Goal: Information Seeking & Learning: Check status

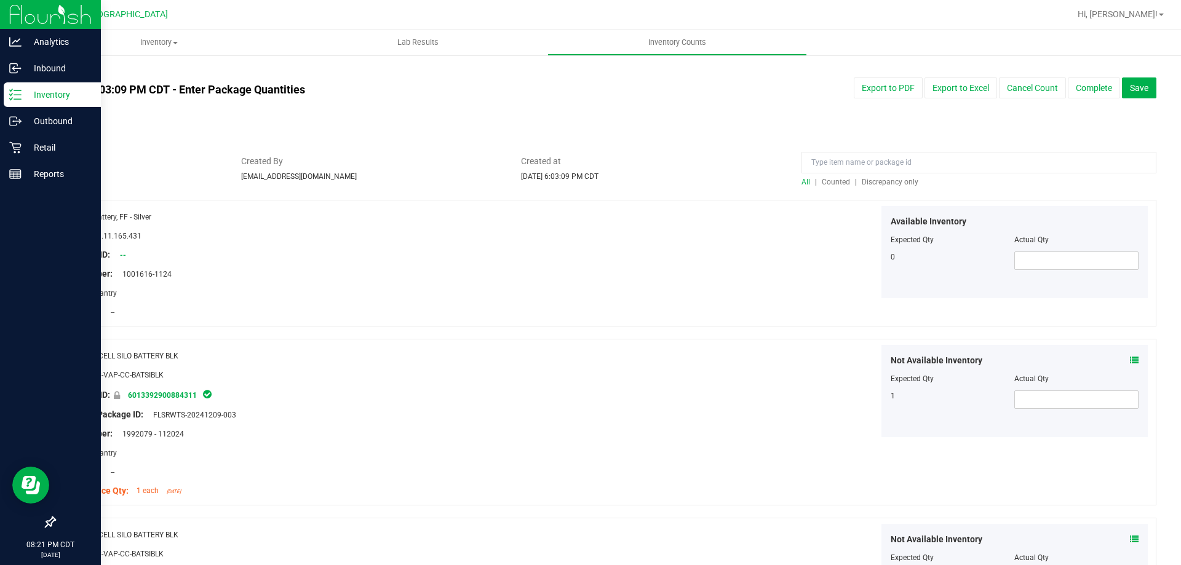
click at [37, 97] on p "Inventory" at bounding box center [59, 94] width 74 height 15
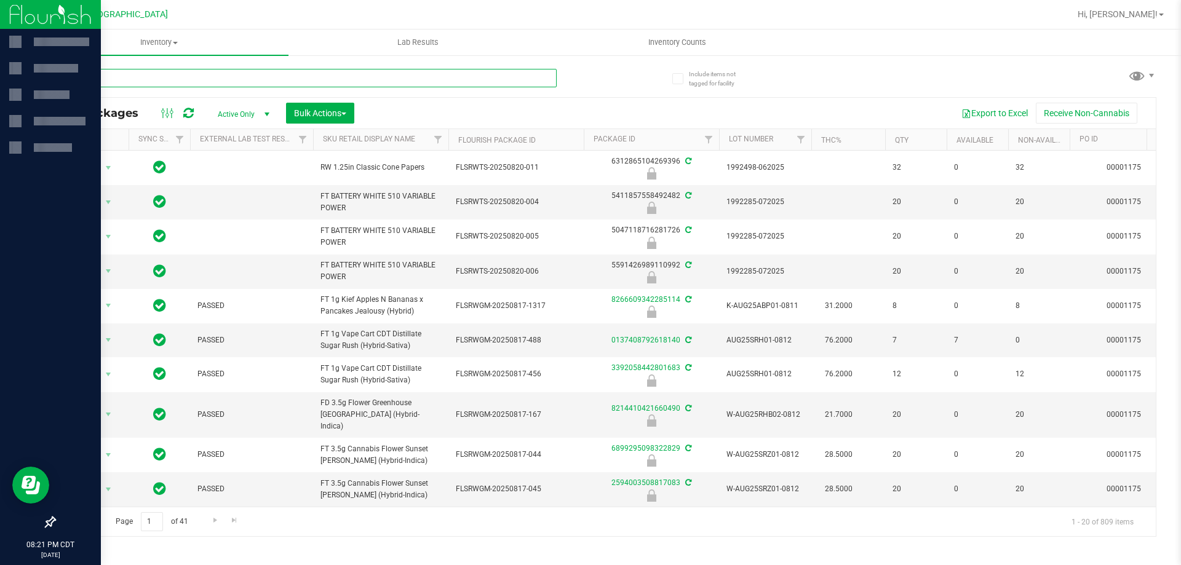
click at [151, 82] on input "text" at bounding box center [305, 78] width 502 height 18
paste input "T - GRINDER - 4 PIECE - BLACK"
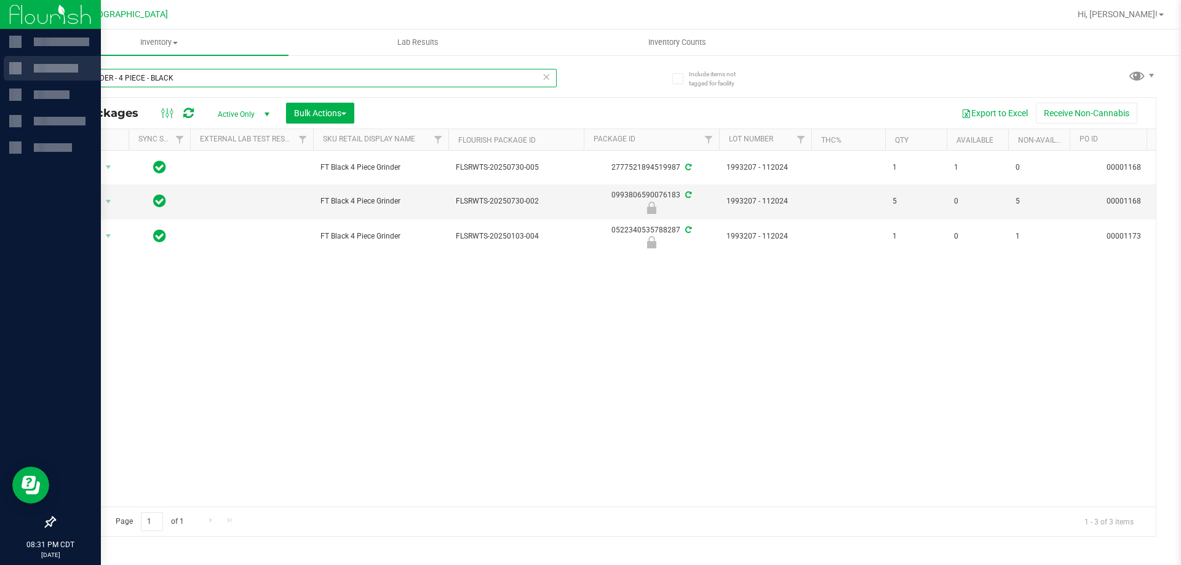
drag, startPoint x: 189, startPoint y: 80, endPoint x: 15, endPoint y: 81, distance: 174.0
click at [15, 81] on div "08:31 PM CDT [DATE] 08/22 [GEOGRAPHIC_DATA] Hi, [PERSON_NAME]! Inventory All pa…" at bounding box center [590, 282] width 1181 height 565
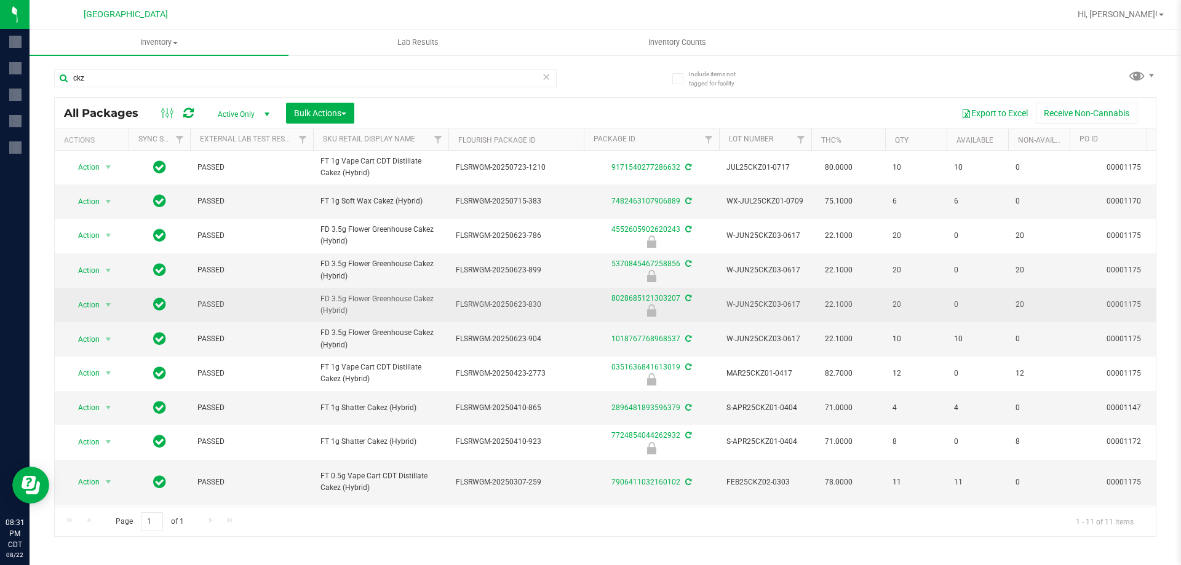
drag, startPoint x: 377, startPoint y: 320, endPoint x: 314, endPoint y: 304, distance: 64.7
click at [314, 304] on td "FD 3.5g Flower Greenhouse Cakez (Hybrid)" at bounding box center [380, 305] width 135 height 34
copy span "FD 3.5g Flower Greenhouse Cakez (Hybrid)"
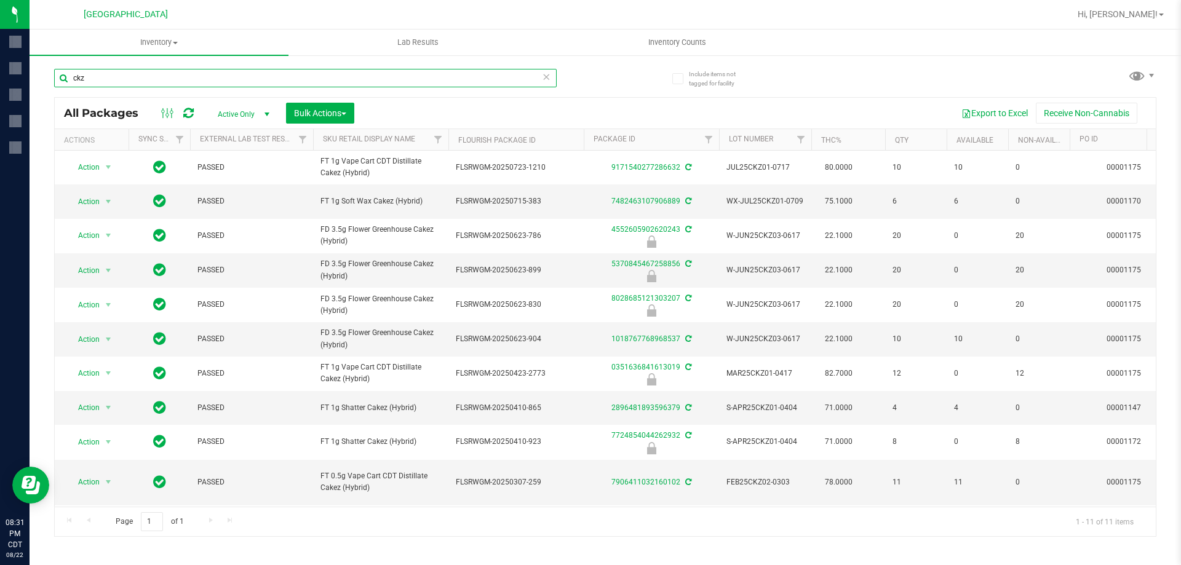
drag, startPoint x: 154, startPoint y: 80, endPoint x: 54, endPoint y: 81, distance: 100.3
click at [54, 81] on input "ckz" at bounding box center [305, 78] width 502 height 18
paste input "FD 3.5g Flower Greenhouse Cakez (Hybrid)"
type input "FD 3.5g Flower Greenhouse Cakez (Hybrid)"
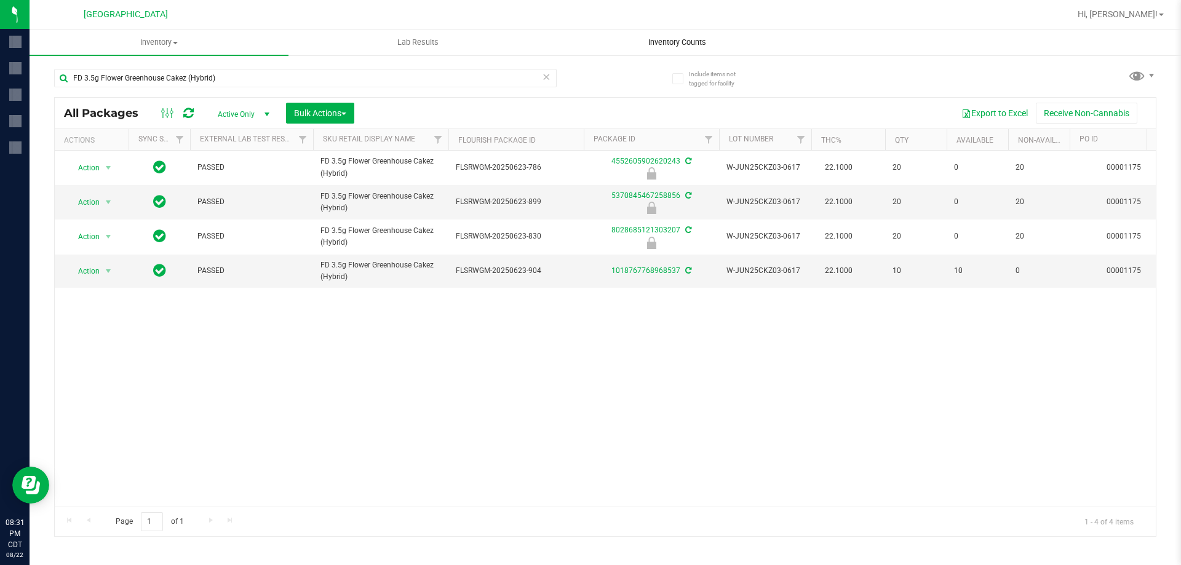
click at [669, 38] on span "Inventory Counts" at bounding box center [677, 42] width 91 height 11
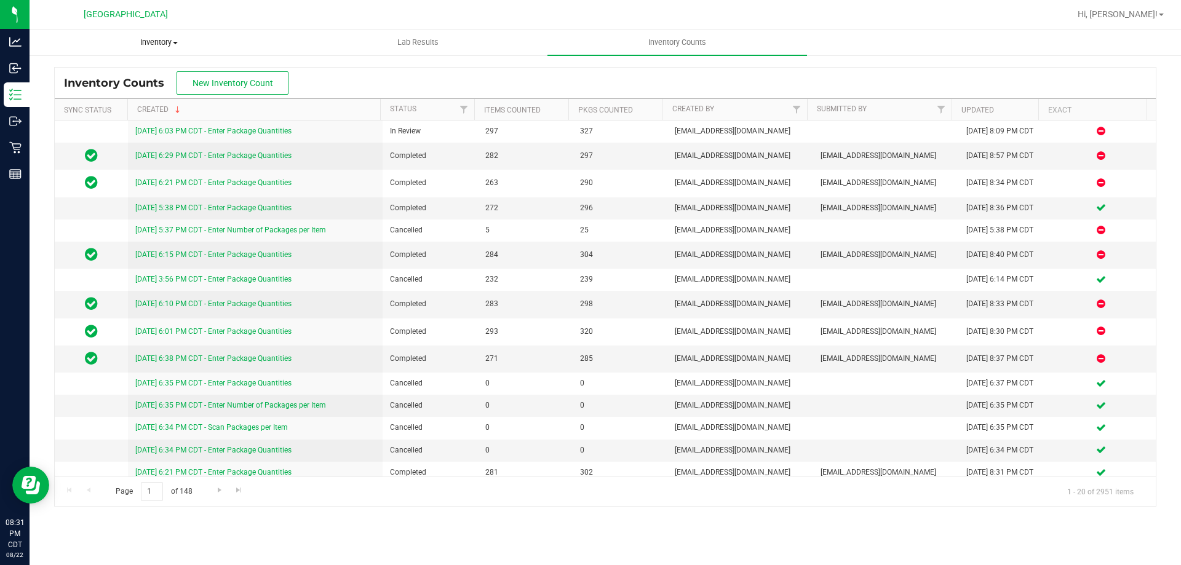
click at [151, 42] on span "Inventory" at bounding box center [159, 42] width 258 height 11
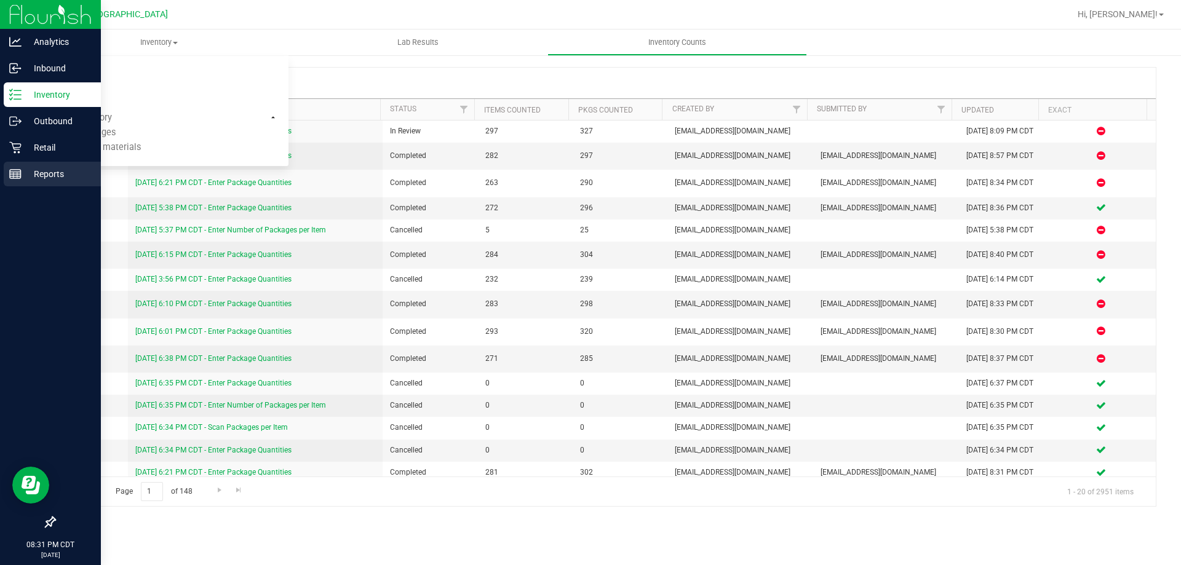
click at [15, 175] on icon at bounding box center [15, 174] width 12 height 12
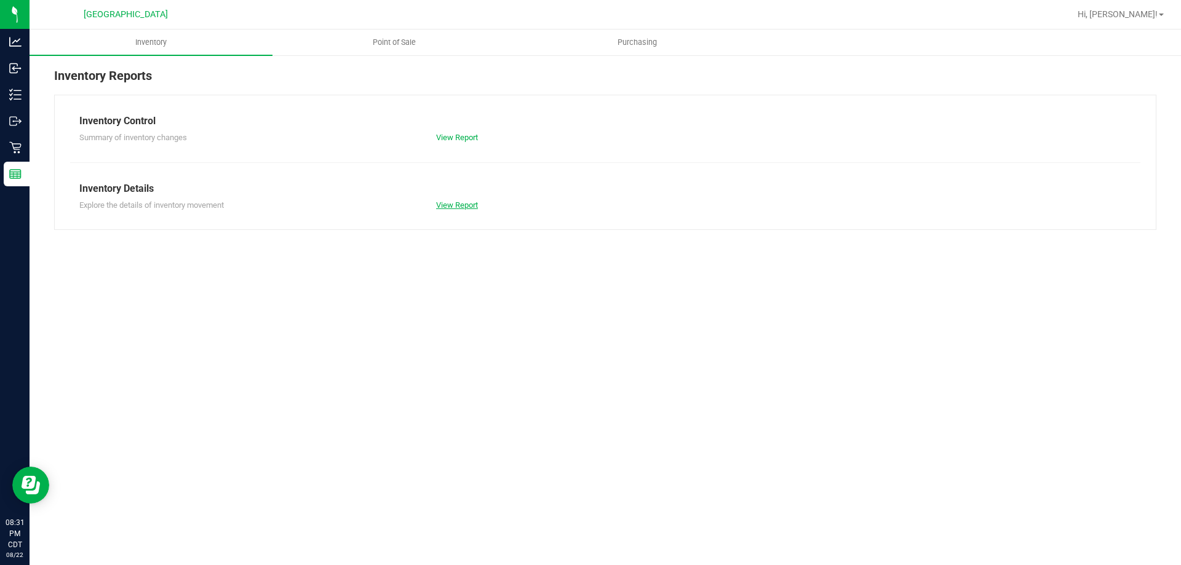
click at [469, 207] on link "View Report" at bounding box center [457, 204] width 42 height 9
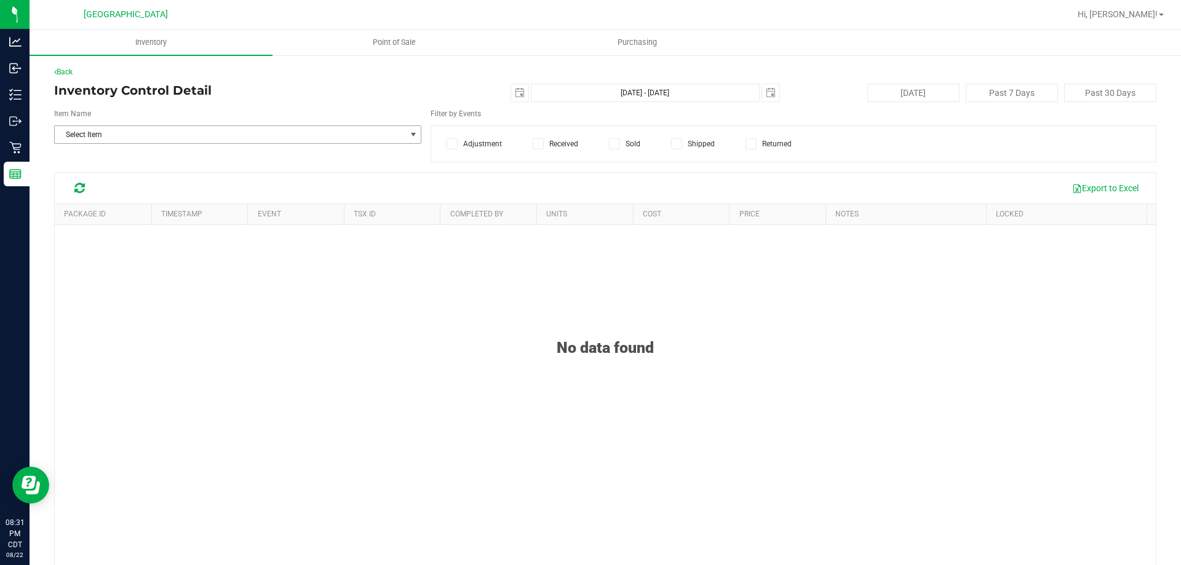
click at [148, 135] on span "Select Item" at bounding box center [230, 134] width 351 height 17
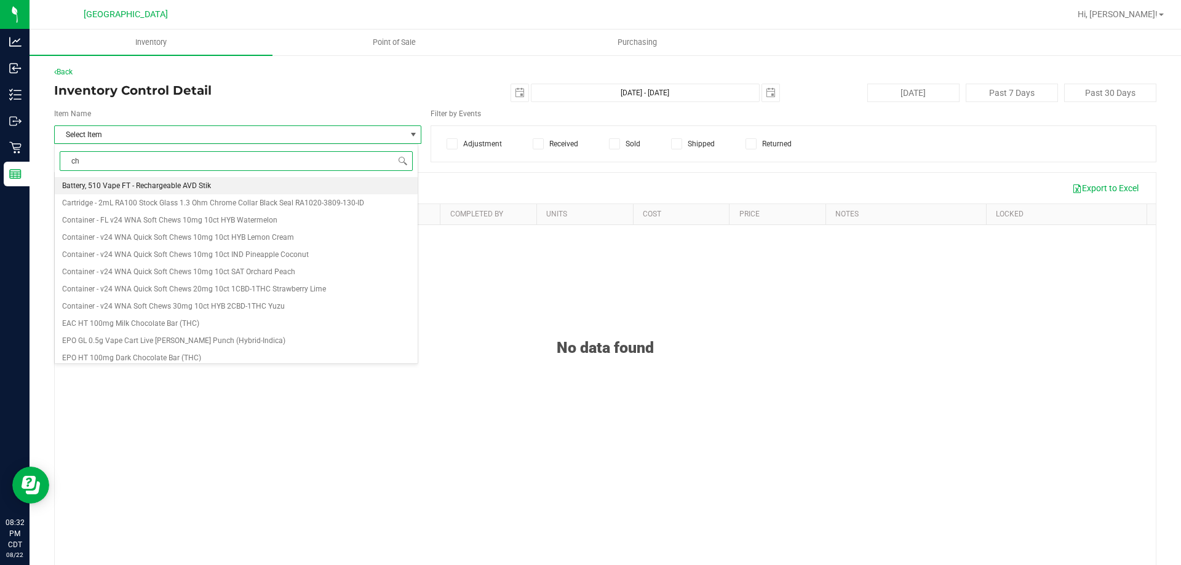
type input "cho"
click at [137, 207] on li "EPO HT 100mg Dark Chocolate Bar (THC)" at bounding box center [236, 202] width 363 height 17
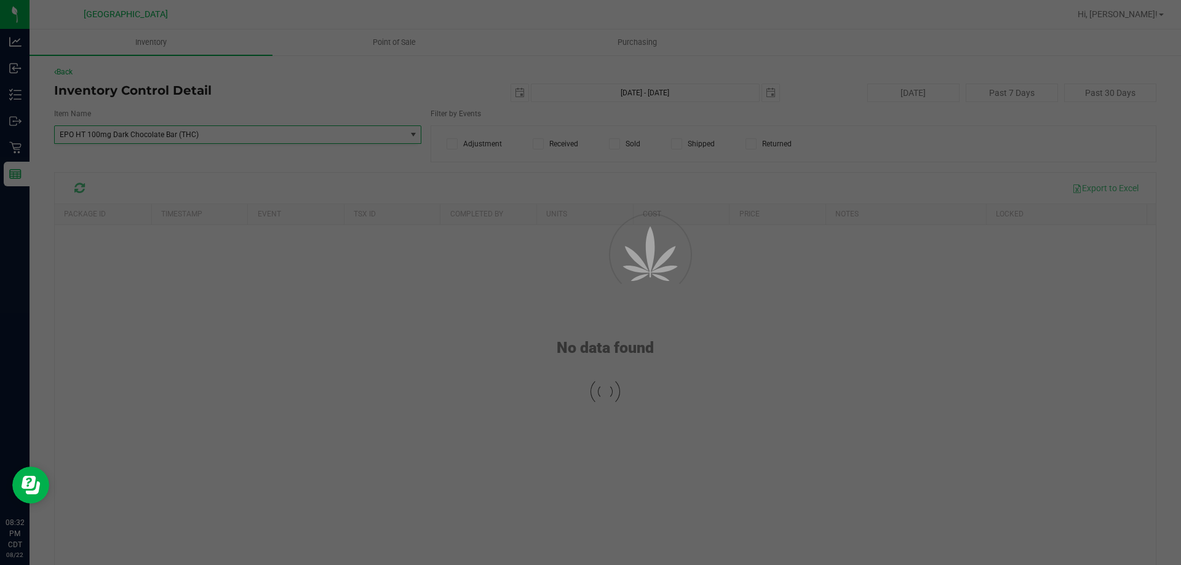
scroll to position [2635, 0]
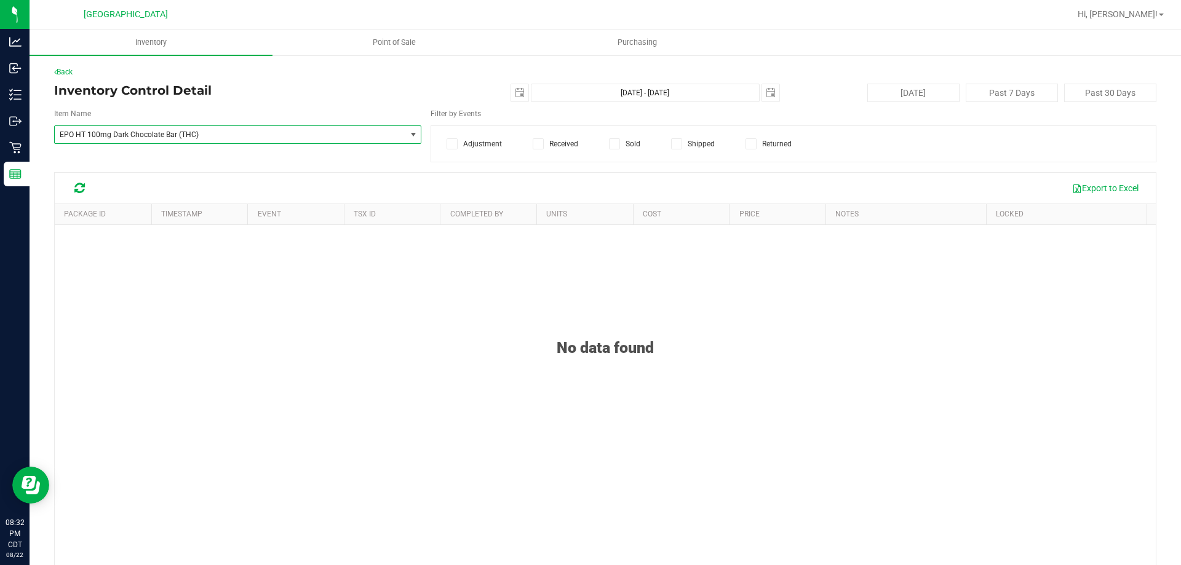
click at [408, 138] on span "select" at bounding box center [413, 135] width 10 height 10
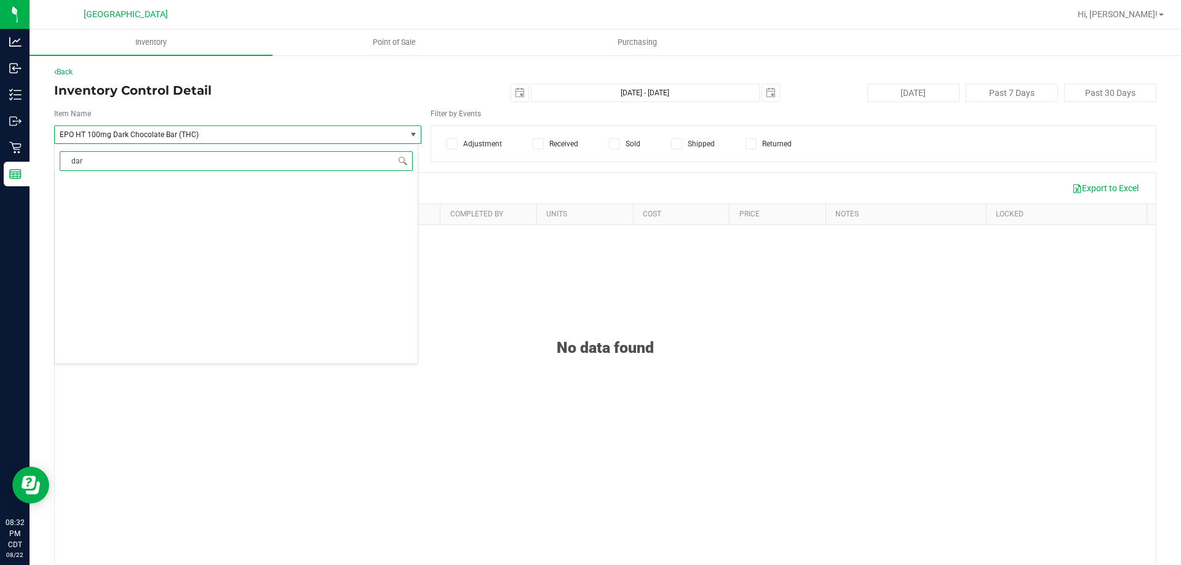
type input "dark"
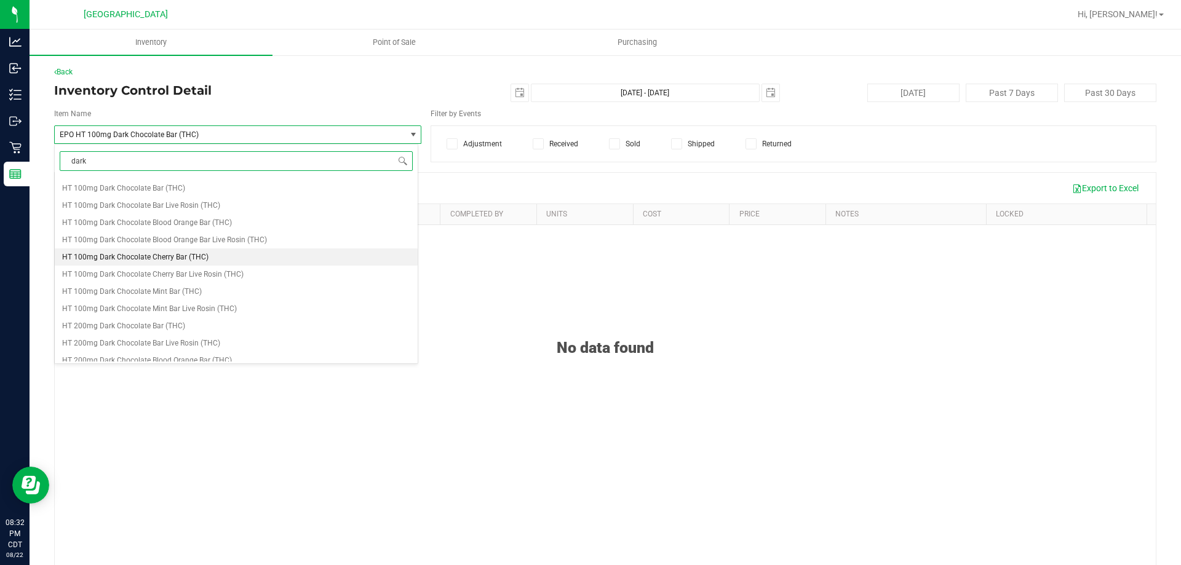
scroll to position [246, 0]
click at [180, 250] on span "HT 100mg Dark Chocolate Bar (THC)" at bounding box center [123, 249] width 123 height 9
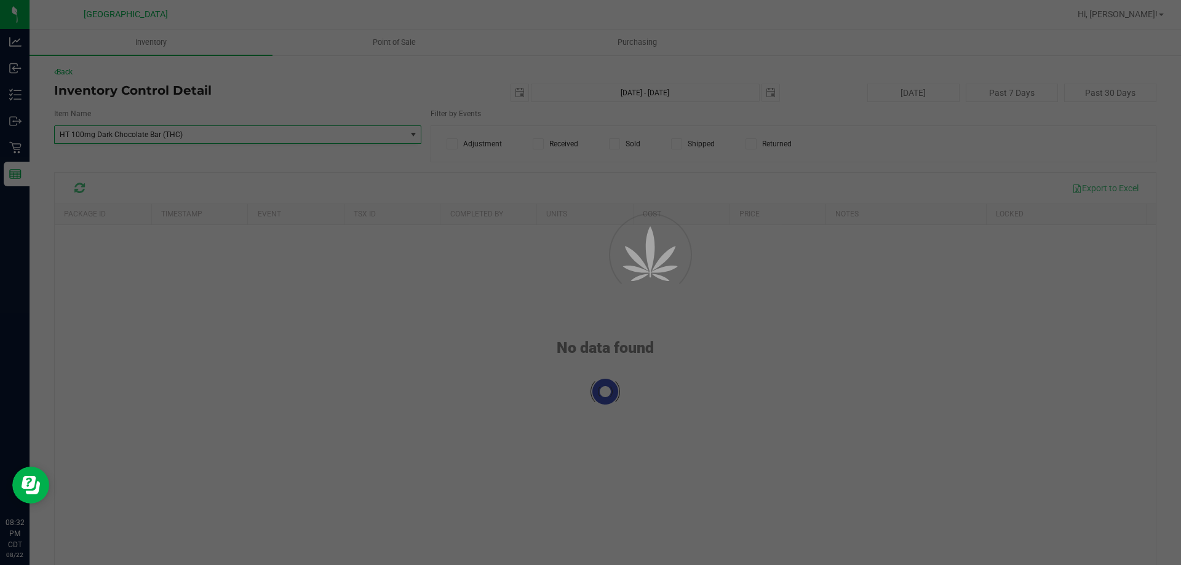
scroll to position [63628, 0]
